Goal: Task Accomplishment & Management: Manage account settings

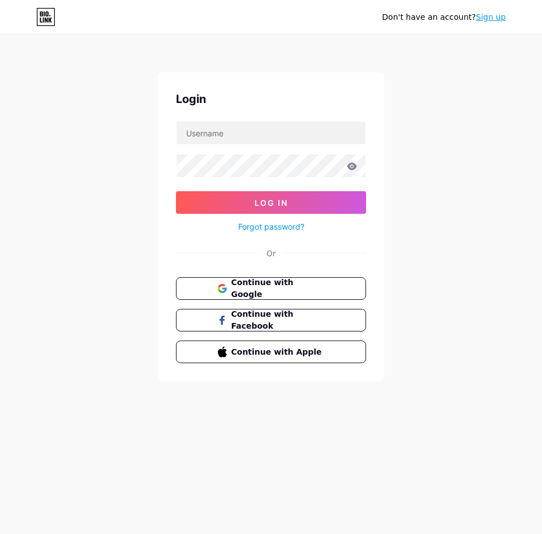
click at [313, 294] on button "Continue with Google" at bounding box center [271, 288] width 190 height 23
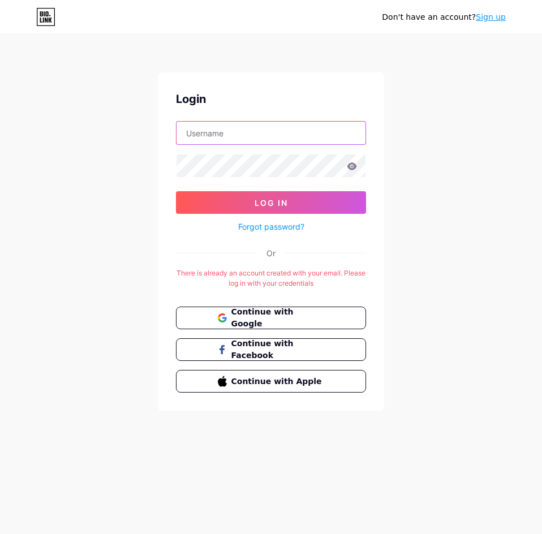
click at [226, 136] on input "text" at bounding box center [271, 133] width 189 height 23
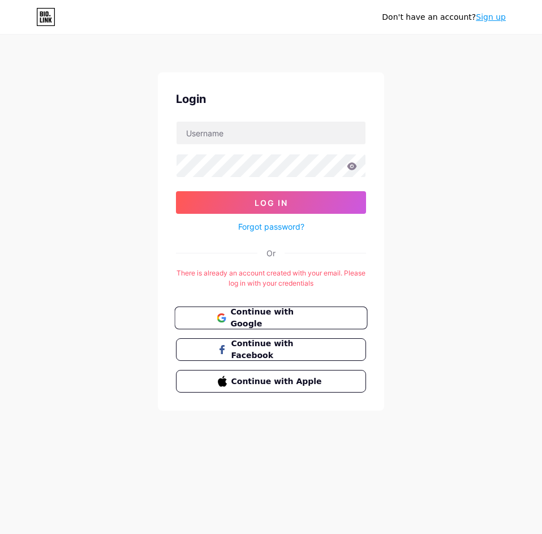
click at [256, 319] on span "Continue with Google" at bounding box center [277, 318] width 95 height 24
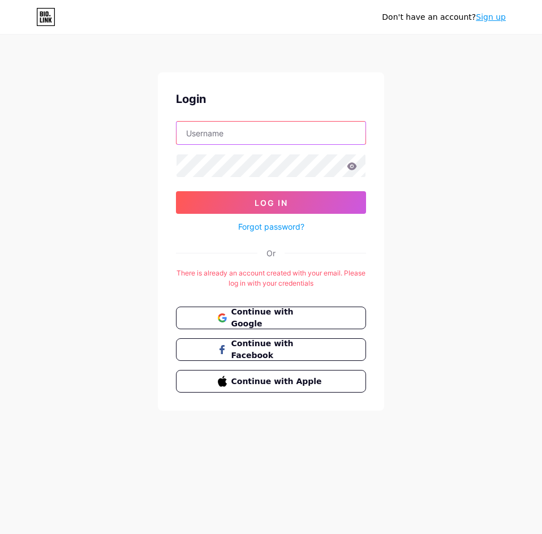
click at [238, 132] on input "text" at bounding box center [271, 133] width 189 height 23
type input "F"
click at [213, 127] on input "[EMAIL_ADDRESS][DOMAIN_NAME]" at bounding box center [271, 133] width 189 height 23
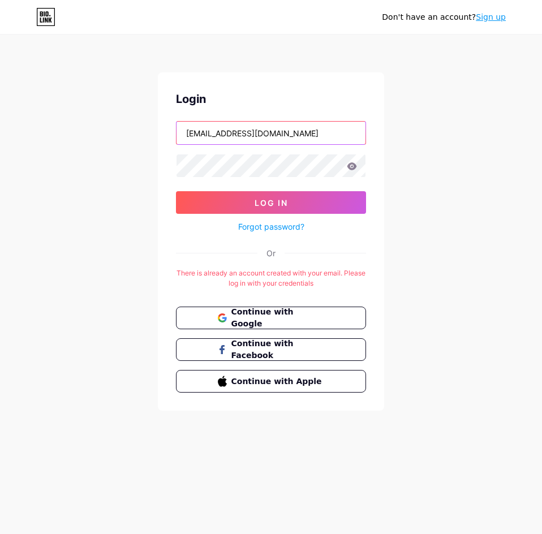
type input "[EMAIL_ADDRESS][DOMAIN_NAME]"
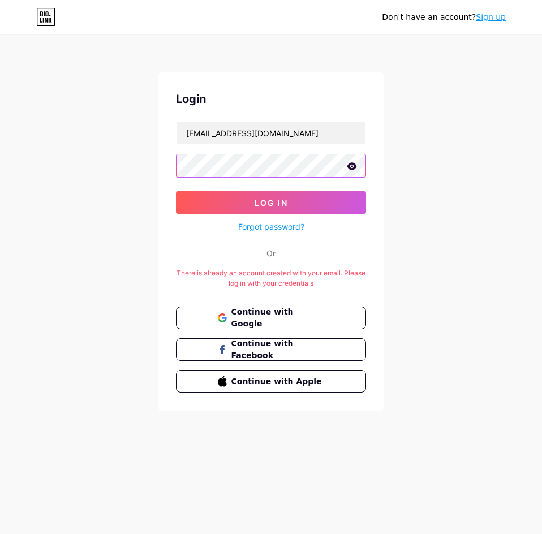
click at [176, 191] on button "Log In" at bounding box center [271, 202] width 190 height 23
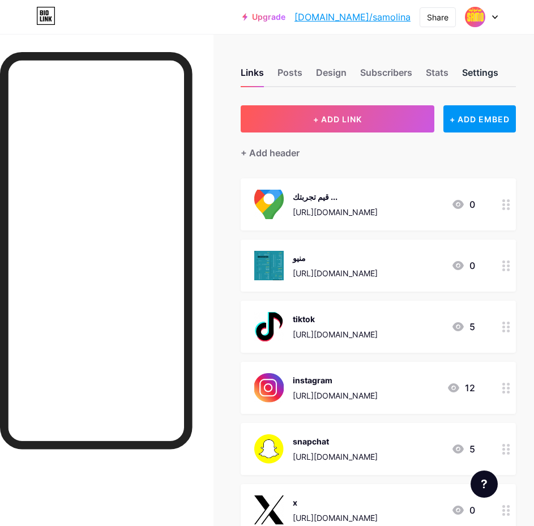
click at [482, 67] on div "Settings" at bounding box center [480, 76] width 36 height 20
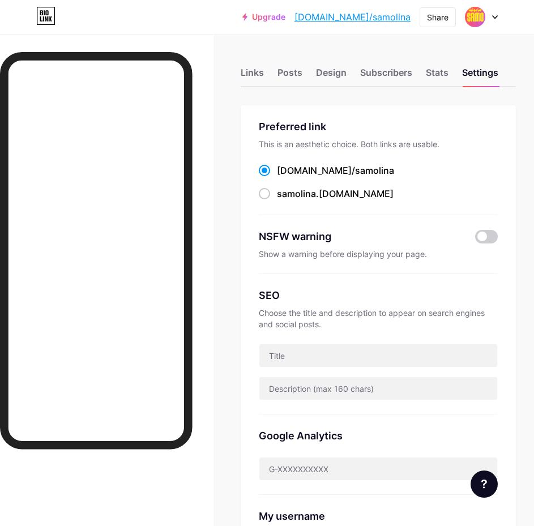
click at [496, 18] on icon at bounding box center [495, 17] width 5 height 3
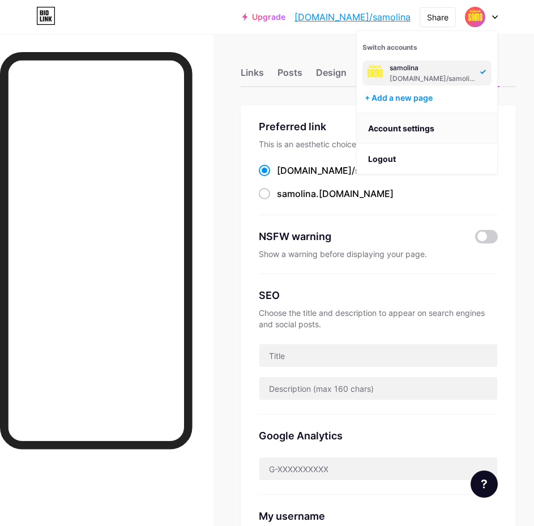
click at [424, 132] on link "Account settings" at bounding box center [427, 128] width 140 height 31
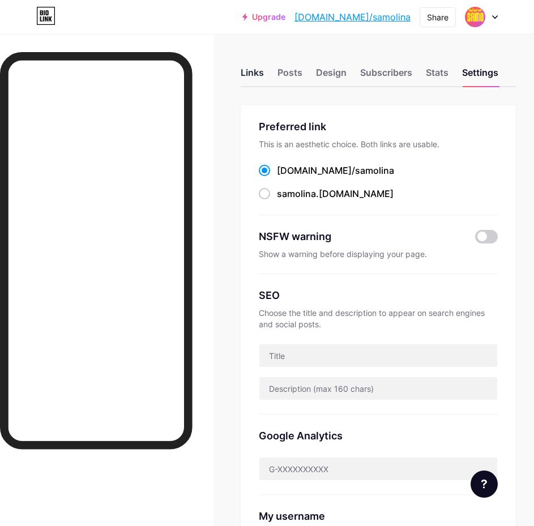
click at [260, 78] on div "Links" at bounding box center [252, 76] width 23 height 20
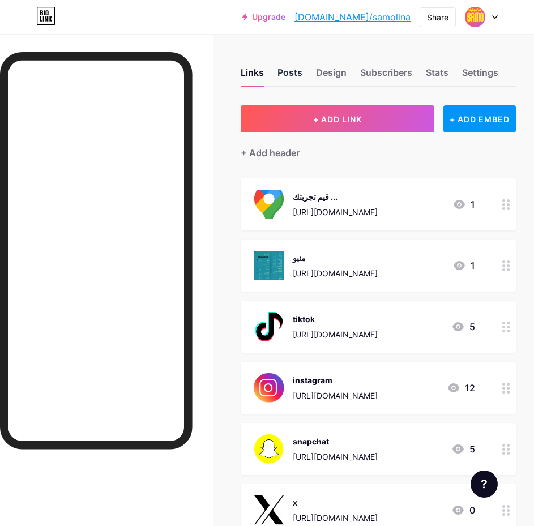
click at [286, 77] on div "Posts" at bounding box center [289, 76] width 25 height 20
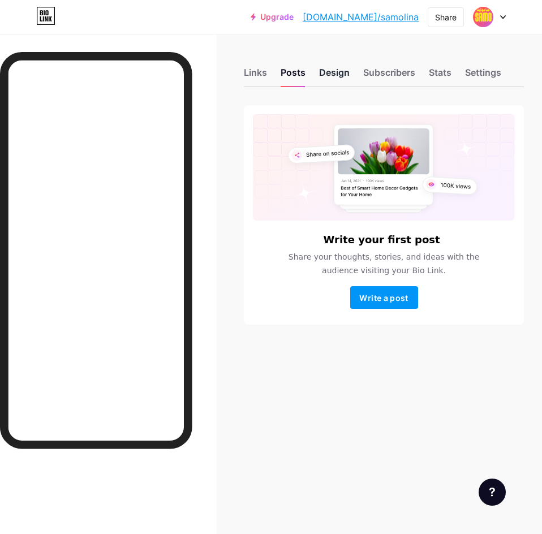
click at [332, 72] on div "Design" at bounding box center [334, 76] width 31 height 20
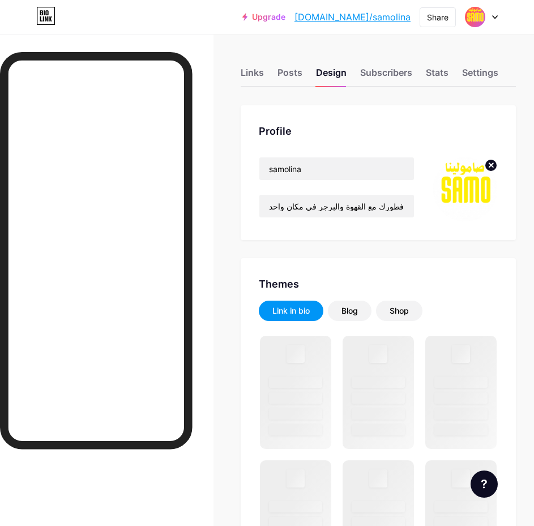
click at [391, 16] on link "[DOMAIN_NAME]/samolina" at bounding box center [352, 17] width 116 height 14
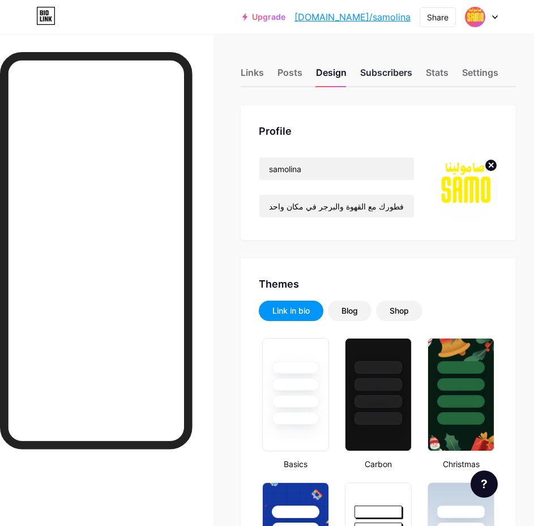
click at [389, 69] on div "Subscribers" at bounding box center [386, 76] width 52 height 20
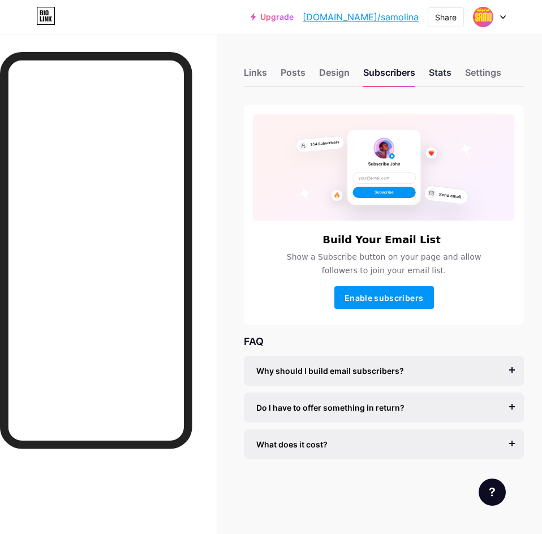
click at [440, 66] on div "Stats" at bounding box center [440, 76] width 23 height 20
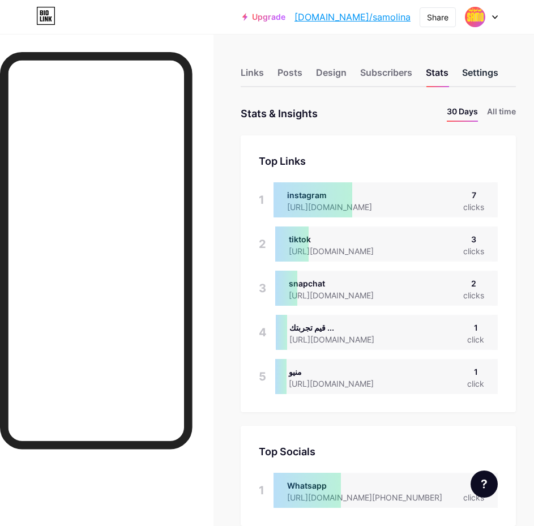
click at [483, 69] on div "Settings" at bounding box center [480, 76] width 36 height 20
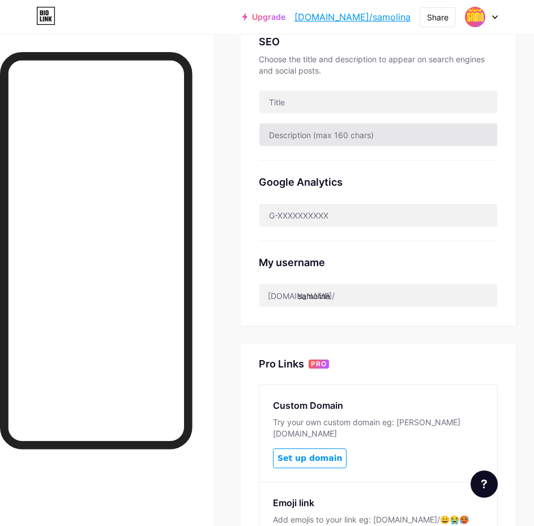
scroll to position [256, 0]
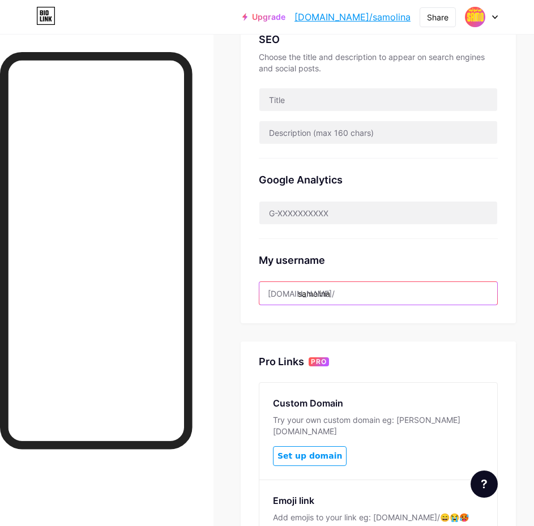
drag, startPoint x: 344, startPoint y: 289, endPoint x: 302, endPoint y: 281, distance: 42.7
click at [302, 282] on input "samolina" at bounding box center [378, 293] width 238 height 23
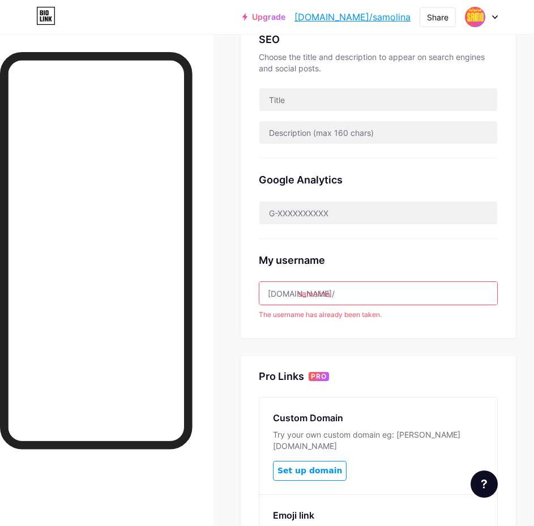
click at [383, 173] on div "Google Analytics" at bounding box center [378, 179] width 239 height 15
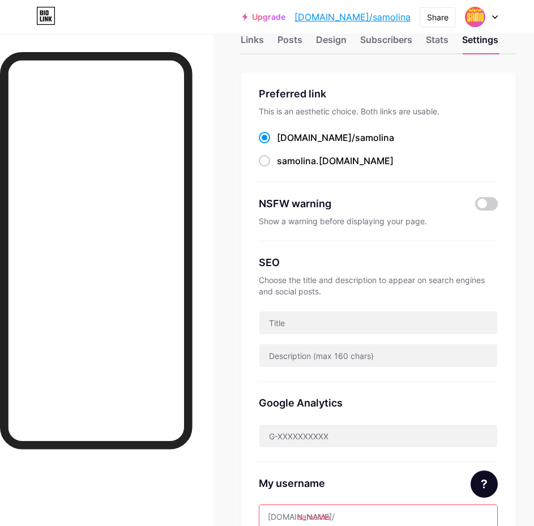
scroll to position [0, 0]
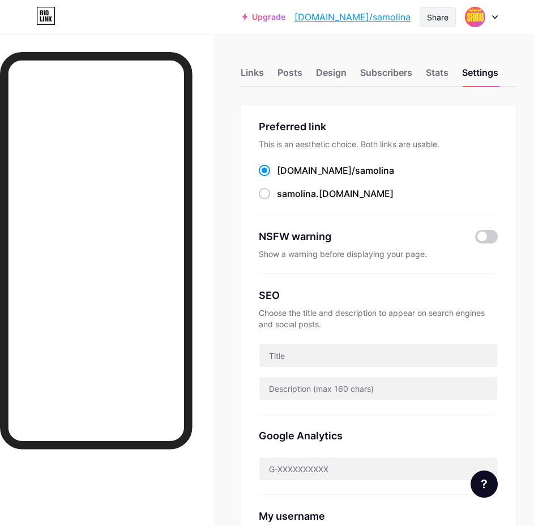
click at [434, 22] on div "Share" at bounding box center [438, 17] width 22 height 12
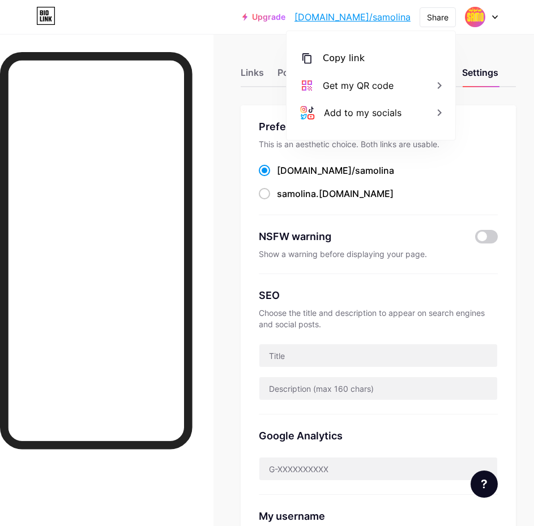
click at [258, 24] on div "Upgrade [DOMAIN_NAME]/samoli... [DOMAIN_NAME]/samolina Share Copy link [URL][DO…" at bounding box center [267, 17] width 534 height 20
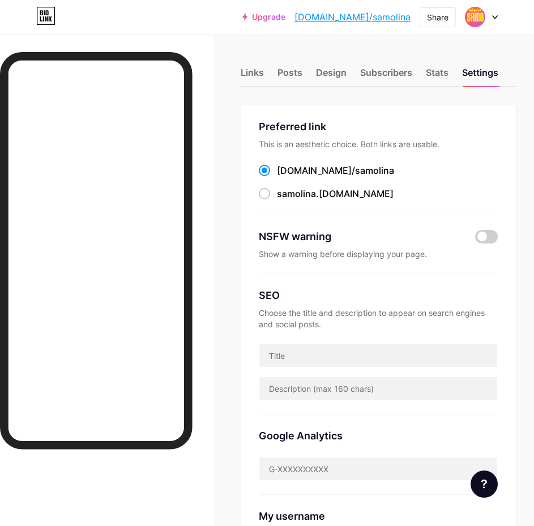
click at [489, 18] on div at bounding box center [481, 17] width 33 height 20
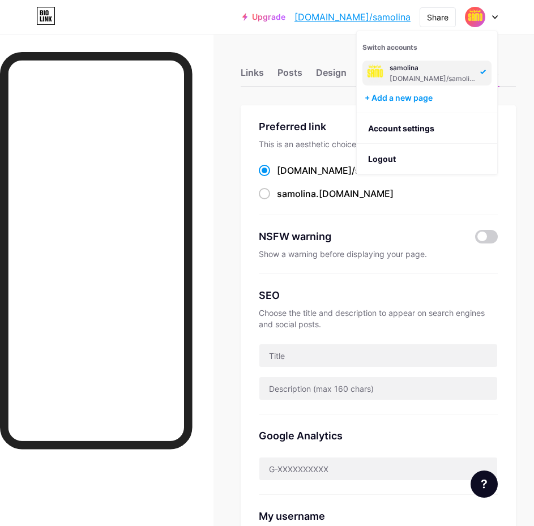
click at [427, 79] on div "[DOMAIN_NAME]/samolina" at bounding box center [432, 78] width 87 height 9
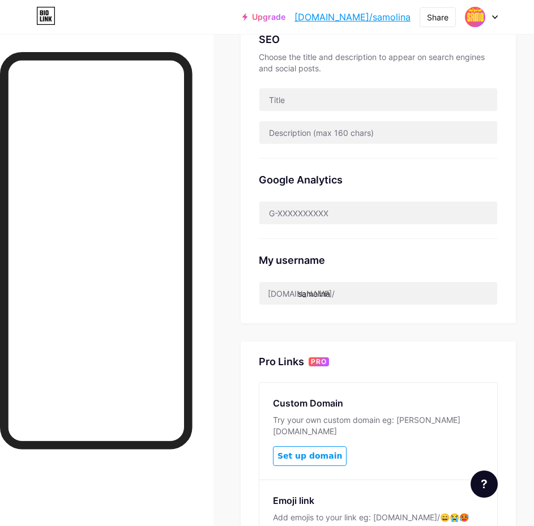
scroll to position [276, 0]
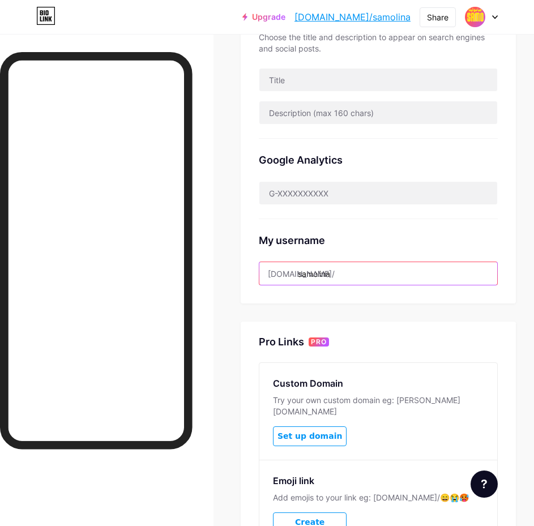
click at [341, 271] on input "samolina" at bounding box center [378, 273] width 238 height 23
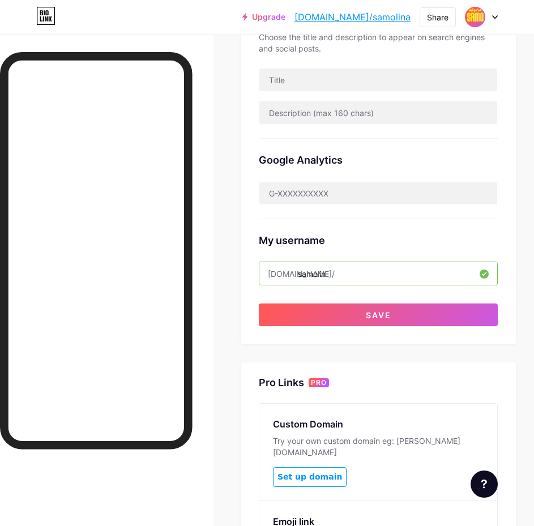
type input "samolina"
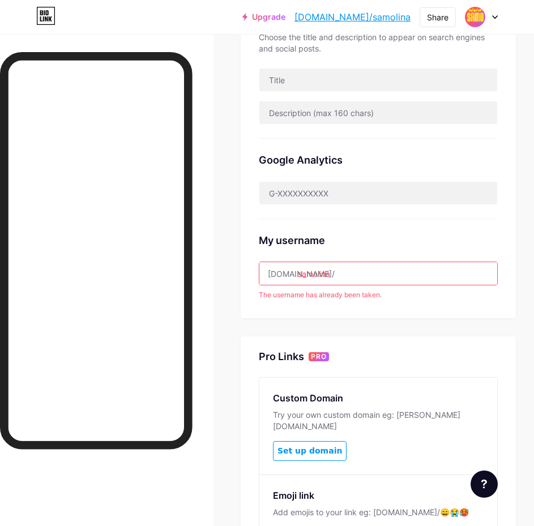
click at [408, 246] on div "My username" at bounding box center [378, 240] width 239 height 15
click at [392, 18] on link "[DOMAIN_NAME]/samolina" at bounding box center [352, 17] width 116 height 14
click at [500, 16] on div "Upgrade [DOMAIN_NAME]/samoli... [DOMAIN_NAME]/samolina Share Switch accounts sa…" at bounding box center [267, 17] width 534 height 20
click at [496, 15] on icon at bounding box center [495, 17] width 6 height 4
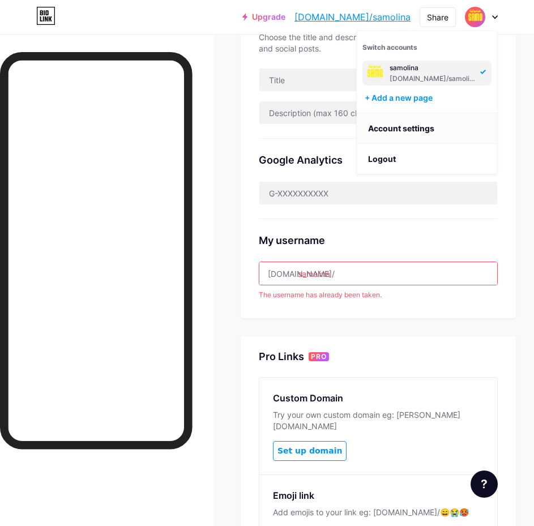
click at [431, 125] on link "Account settings" at bounding box center [427, 128] width 140 height 31
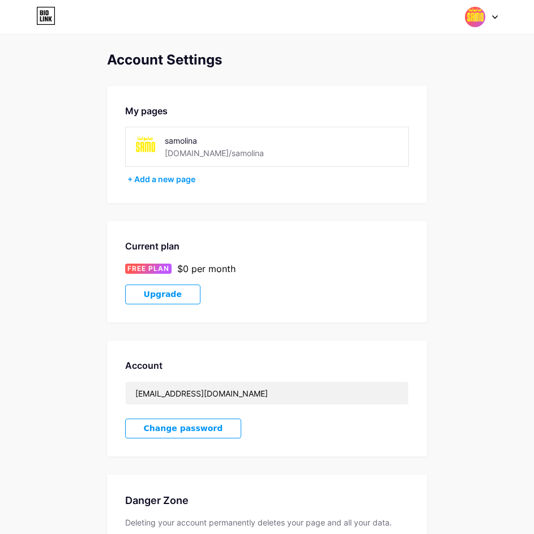
click at [492, 21] on div at bounding box center [481, 17] width 33 height 20
click at [390, 74] on div "[DOMAIN_NAME]/samolina" at bounding box center [432, 78] width 87 height 9
drag, startPoint x: 205, startPoint y: 148, endPoint x: 192, endPoint y: 141, distance: 14.7
click at [195, 143] on div "samolina [DOMAIN_NAME]/samolina" at bounding box center [230, 146] width 131 height 25
click at [153, 144] on div "samolina [DOMAIN_NAME]/samolina" at bounding box center [221, 146] width 179 height 25
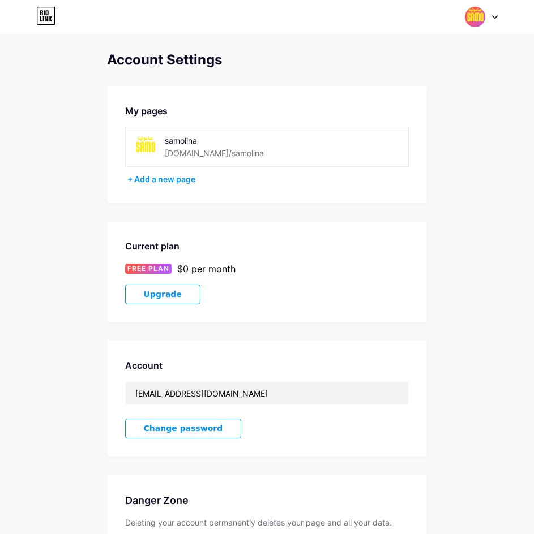
click at [226, 210] on div "Account Settings My pages samolina [DOMAIN_NAME]/samolina + Add a new page Curr…" at bounding box center [267, 320] width 320 height 536
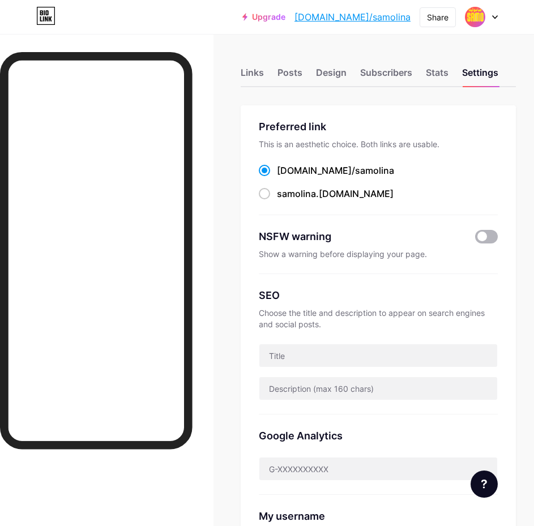
click at [498, 235] on span at bounding box center [486, 237] width 23 height 14
click at [475, 239] on input "checkbox" at bounding box center [475, 239] width 0 height 0
click at [494, 234] on span at bounding box center [486, 237] width 23 height 14
click at [475, 239] on input "checkbox" at bounding box center [475, 239] width 0 height 0
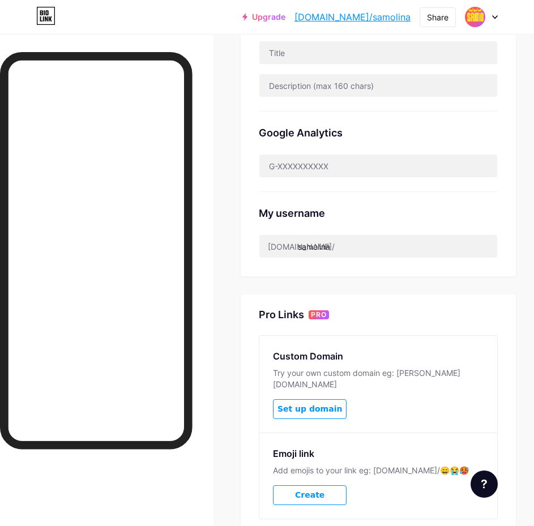
scroll to position [379, 0]
